Goal: Task Accomplishment & Management: Manage account settings

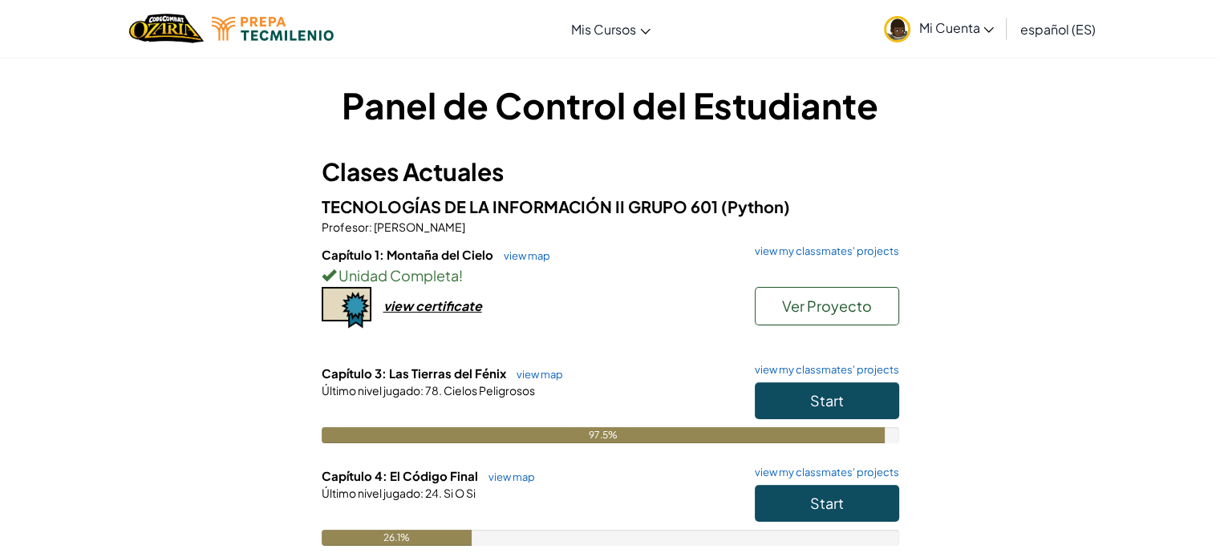
click at [975, 21] on span "Mi Cuenta" at bounding box center [955, 27] width 75 height 17
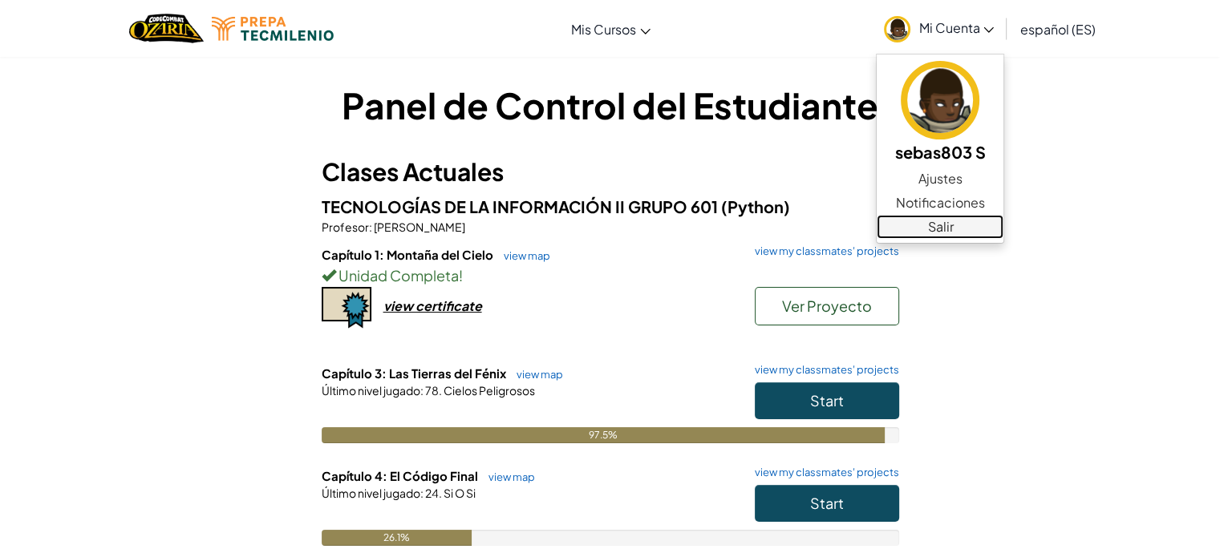
click at [938, 221] on link "Salir" at bounding box center [940, 227] width 127 height 24
